Goal: Transaction & Acquisition: Obtain resource

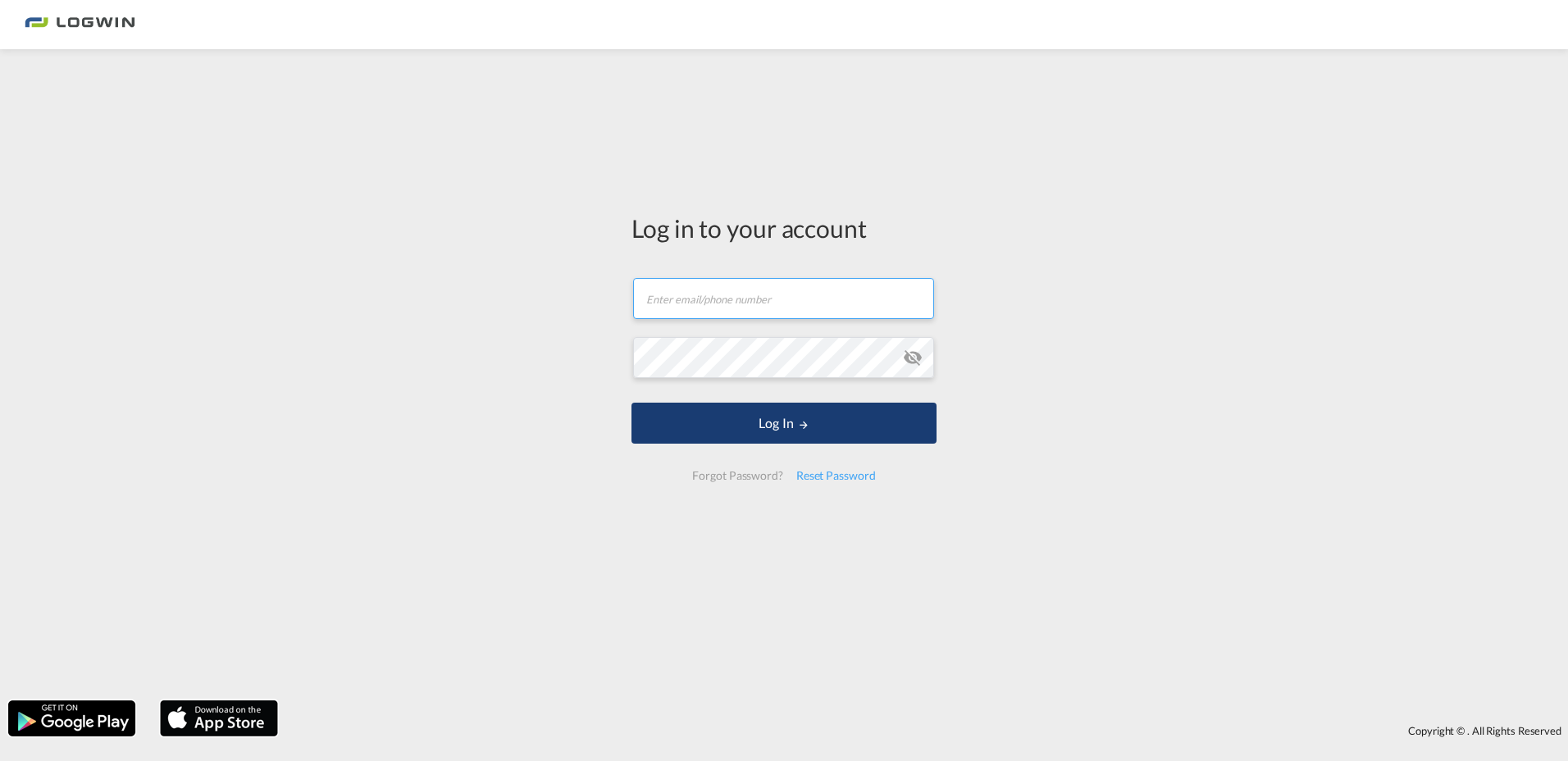
type input "[PERSON_NAME][EMAIL_ADDRESS][PERSON_NAME][DOMAIN_NAME]"
click at [791, 431] on button "Log In" at bounding box center [784, 423] width 305 height 41
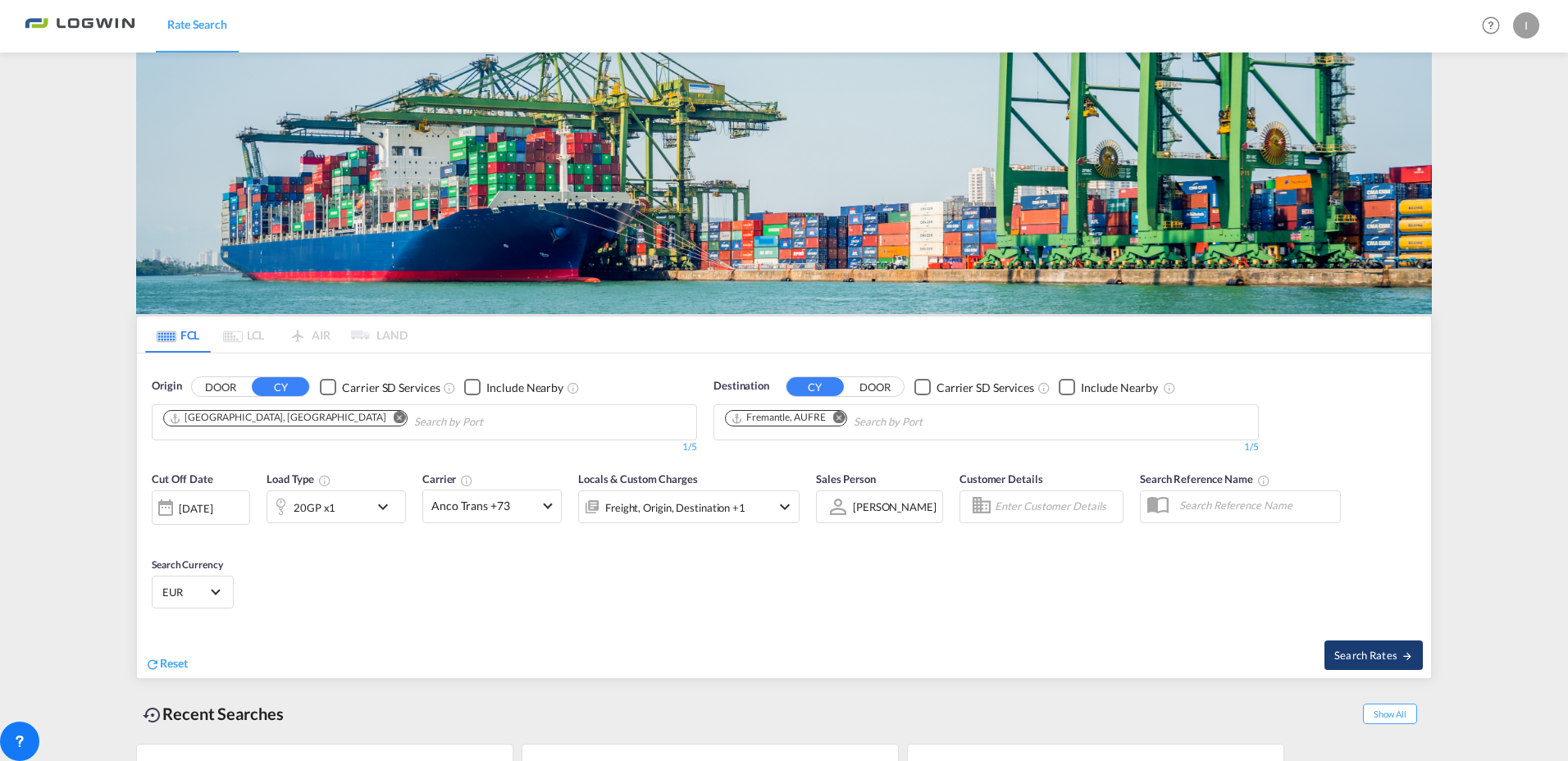
click at [1378, 648] on span "Search Rates" at bounding box center [1374, 655] width 79 height 13
type input "DEHAM to AUFRE / [DATE]"
